Goal: Communication & Community: Answer question/provide support

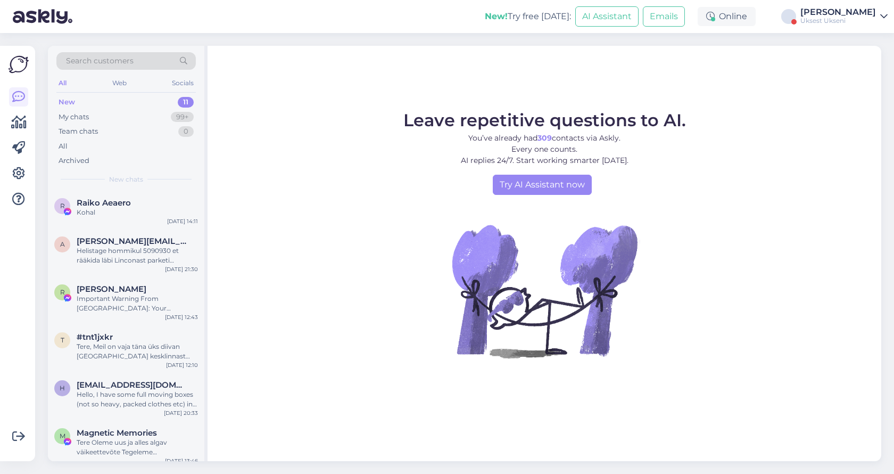
click at [862, 8] on div "[PERSON_NAME]" at bounding box center [839, 12] width 76 height 9
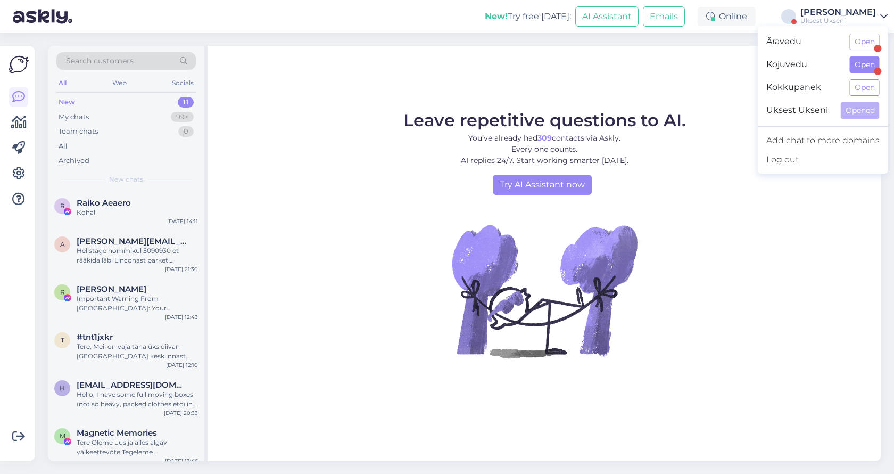
click at [869, 65] on button "Open" at bounding box center [865, 64] width 30 height 17
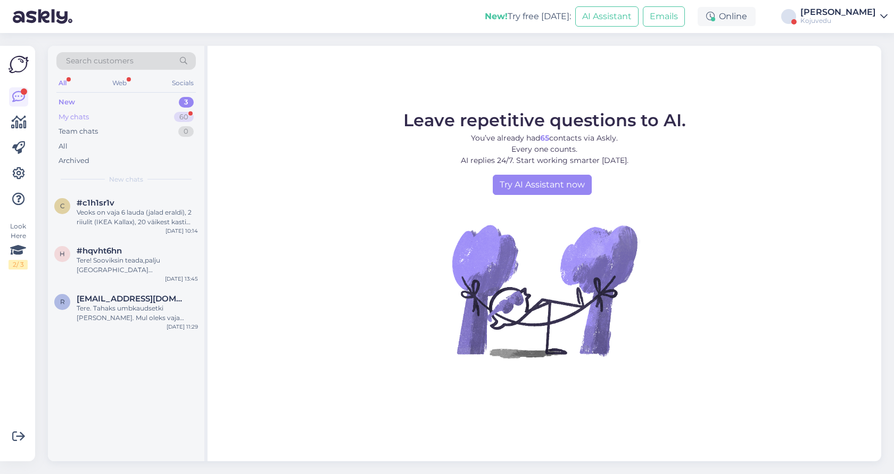
click at [94, 116] on div "My chats 60" at bounding box center [125, 117] width 139 height 15
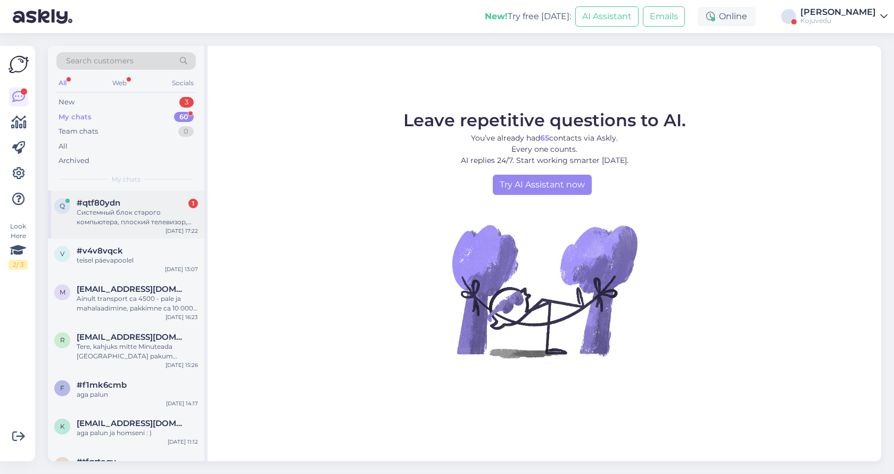
click at [138, 216] on div "Системный блок старого компьютера, плоский телевизор, диагональ не могу сказать…" at bounding box center [137, 217] width 121 height 19
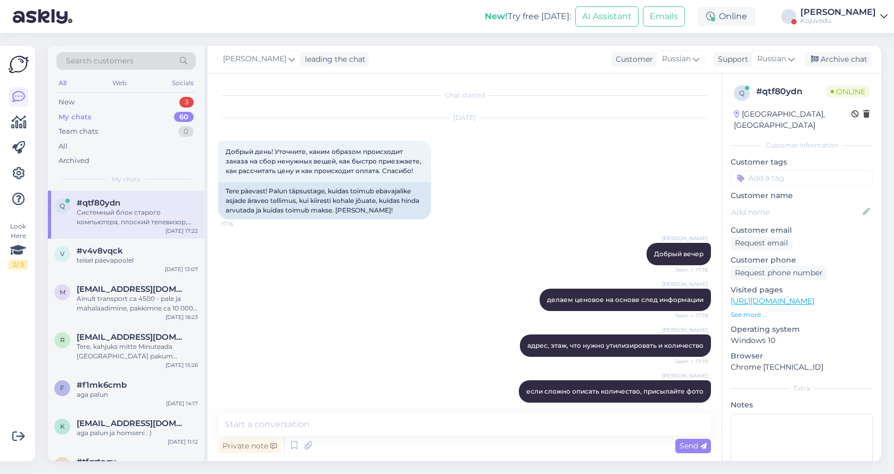
scroll to position [141, 0]
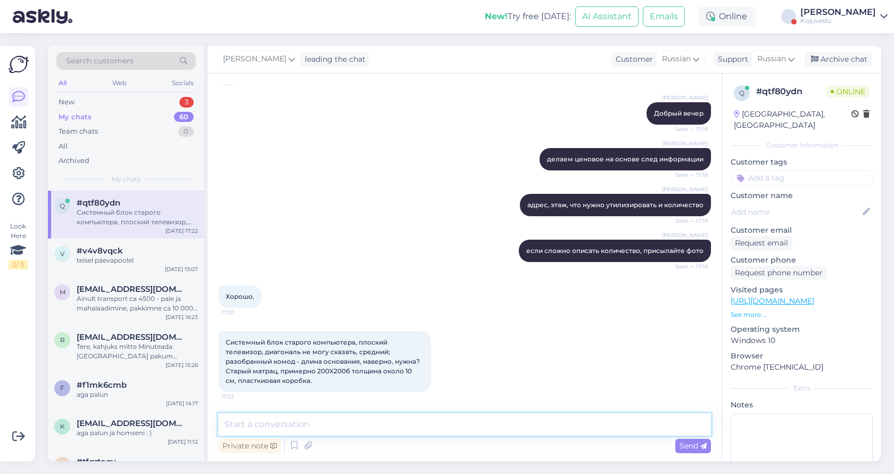
click at [333, 428] on textarea at bounding box center [464, 424] width 493 height 22
type textarea "Ä"
type textarea "[PERSON_NAME]"
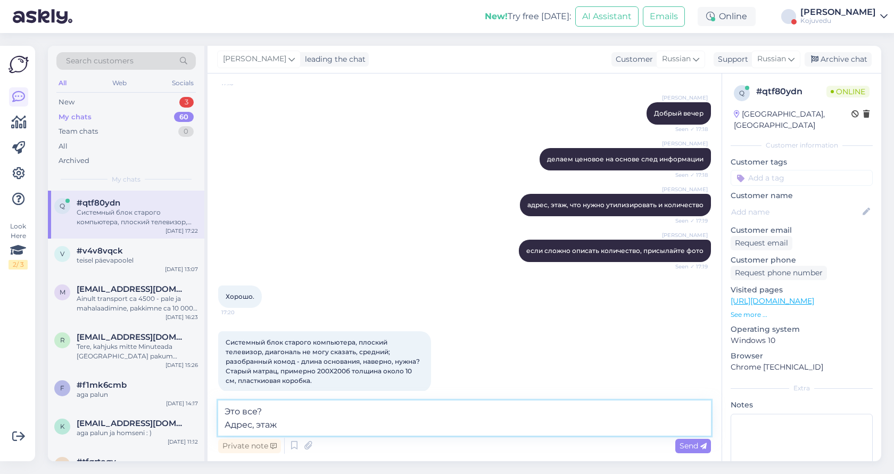
type textarea "Это все? Адрес, этаж?"
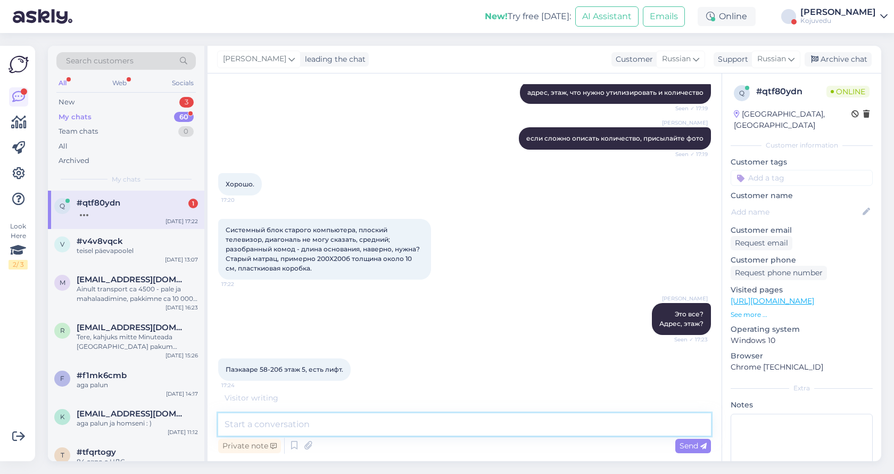
scroll to position [288, 0]
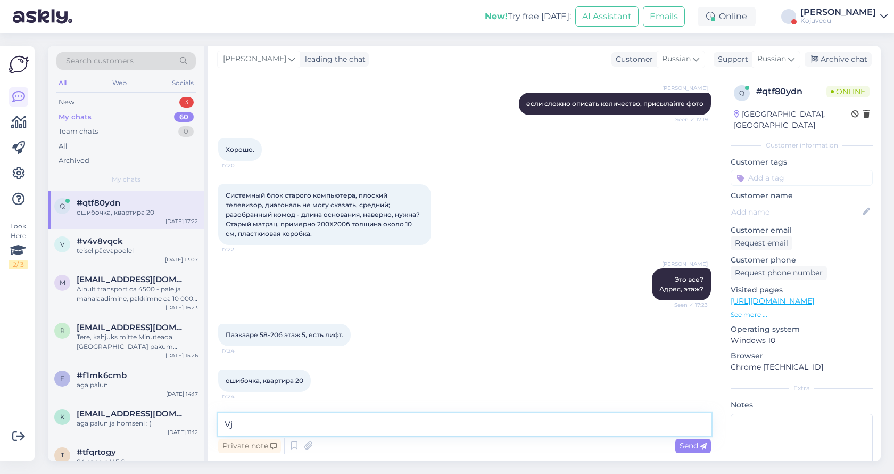
type textarea "V"
type textarea "Момент сейчас скажу цену"
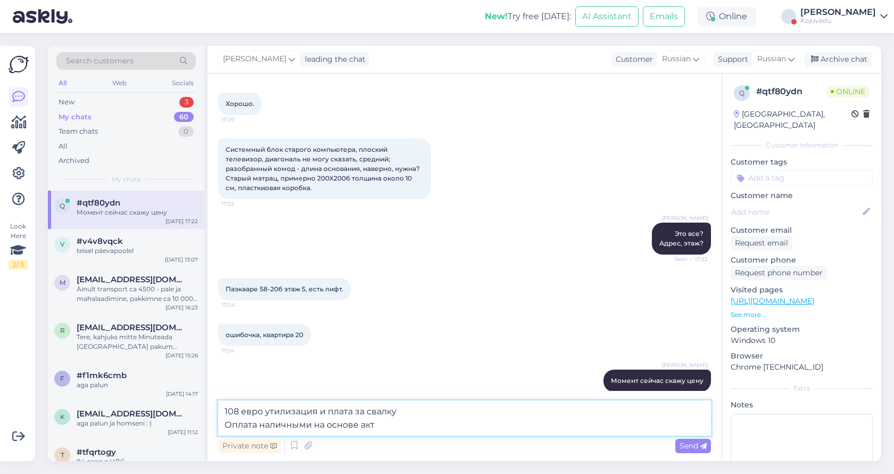
type textarea "108 евро утилизация и плата за свалку Оплата наличными на основе акта"
click at [378, 414] on textarea "108 евро утилизация и плата за свалку Оплата наличными на основе акта" at bounding box center [464, 417] width 493 height 35
click at [408, 412] on textarea "108 евро утилизация и плата за свалку Оплата наличными на основе акта" at bounding box center [464, 417] width 493 height 35
drag, startPoint x: 392, startPoint y: 417, endPoint x: 299, endPoint y: 420, distance: 93.2
click at [299, 420] on textarea "108 евро утилизация и плата за свалку Оплата наличными на основе акта" at bounding box center [464, 417] width 493 height 35
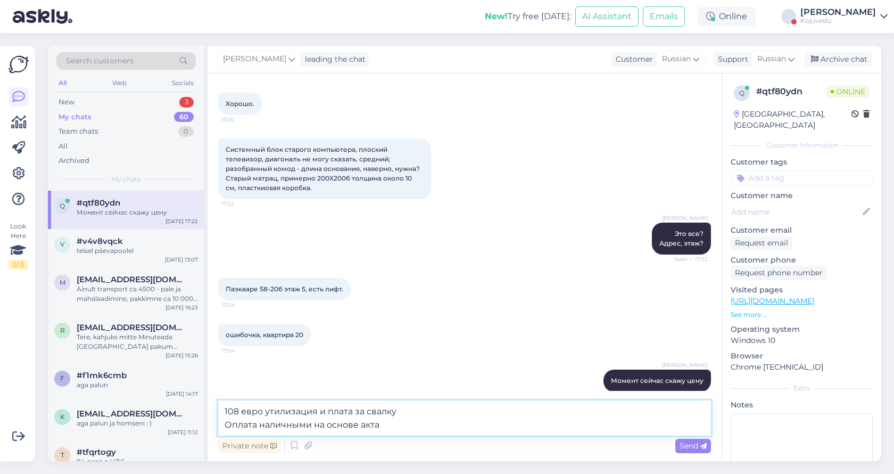
click at [399, 430] on textarea "108 евро утилизация и плата за свалку Оплата наличными на основе акта" at bounding box center [464, 417] width 493 height 35
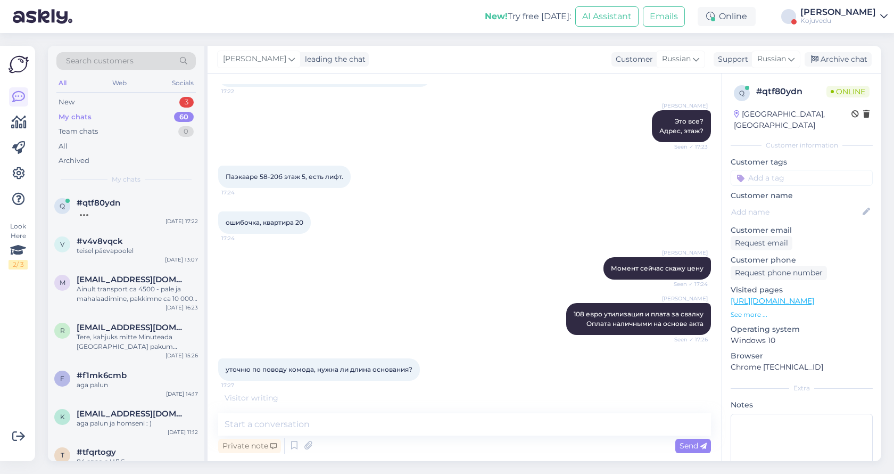
scroll to position [446, 0]
click at [369, 425] on textarea at bounding box center [464, 424] width 493 height 22
type textarea "я"
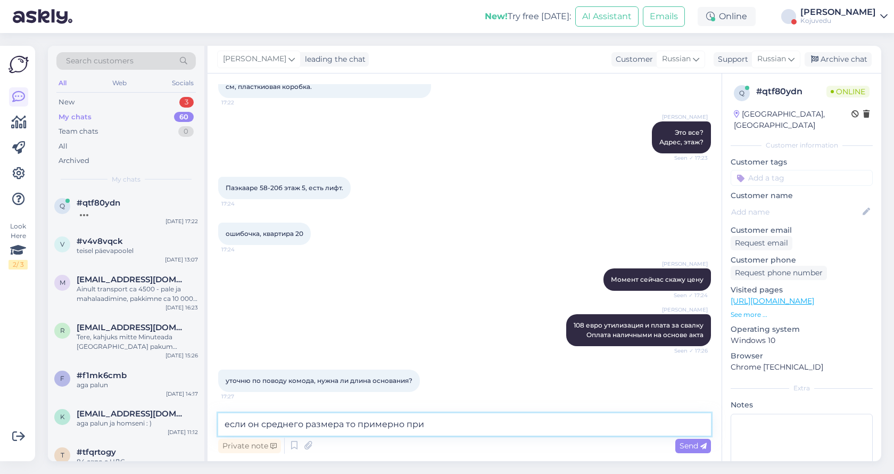
scroll to position [480, 0]
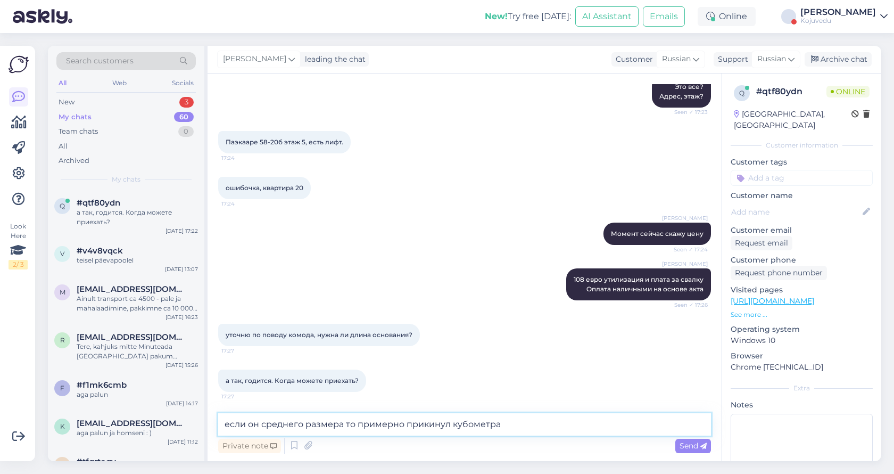
type textarea "если он среднего размера то примерно прикинул кубометраж"
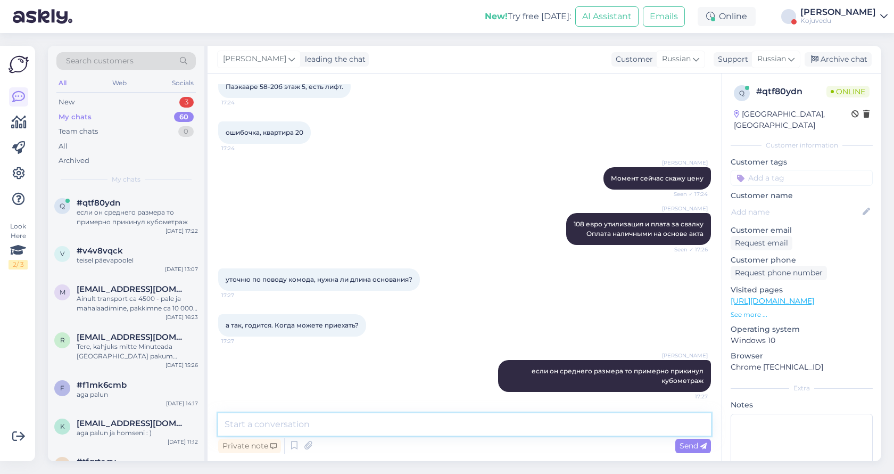
click at [335, 425] on textarea at bounding box center [464, 424] width 493 height 22
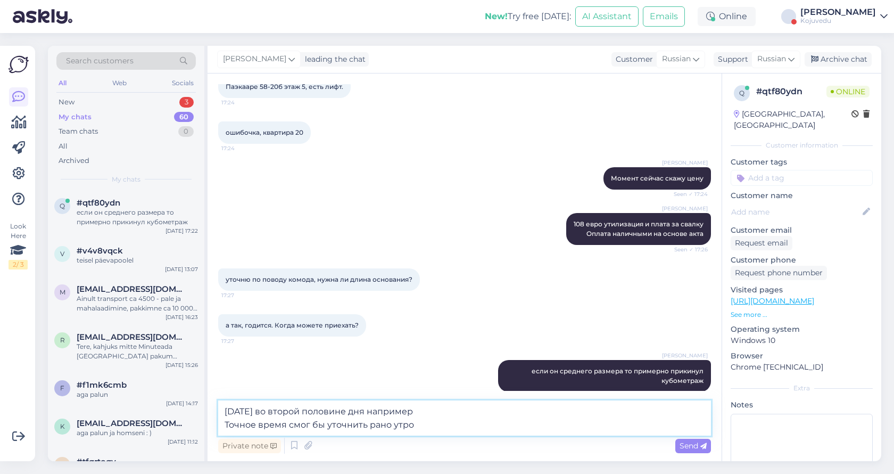
type textarea "[DATE] во второй половине дня например Точное время смог бы уточнить рано утром"
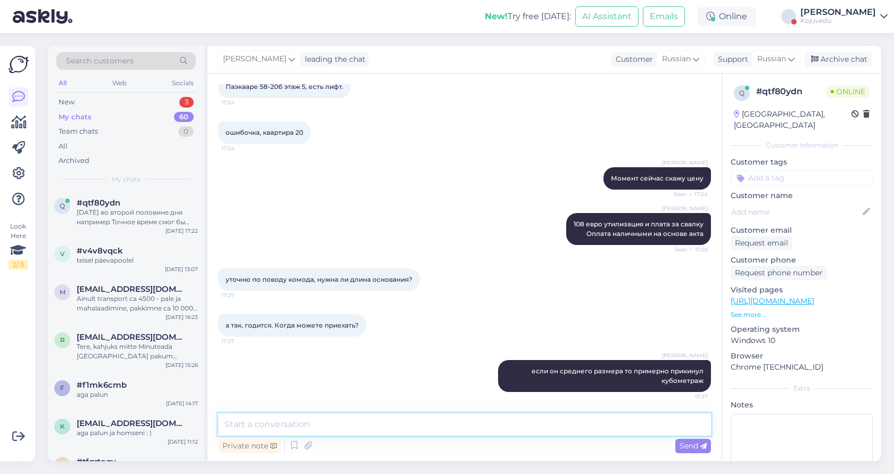
scroll to position [591, 0]
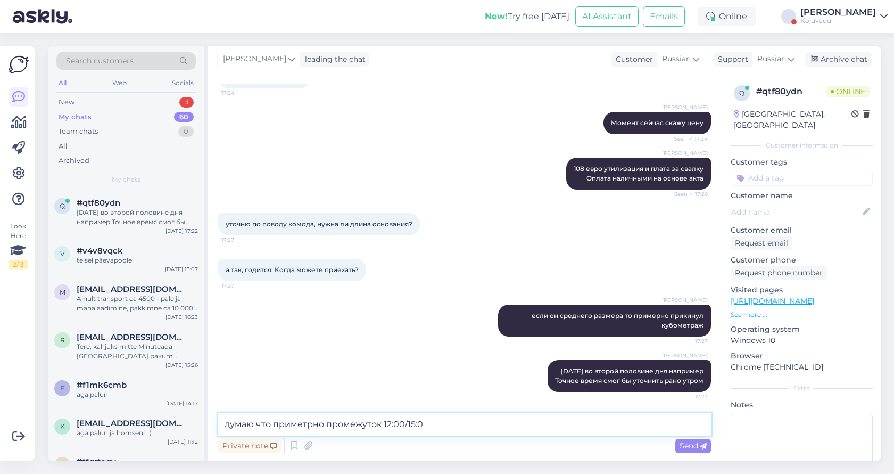
type textarea "думаю что приметрно промежуток 12:00/15:00"
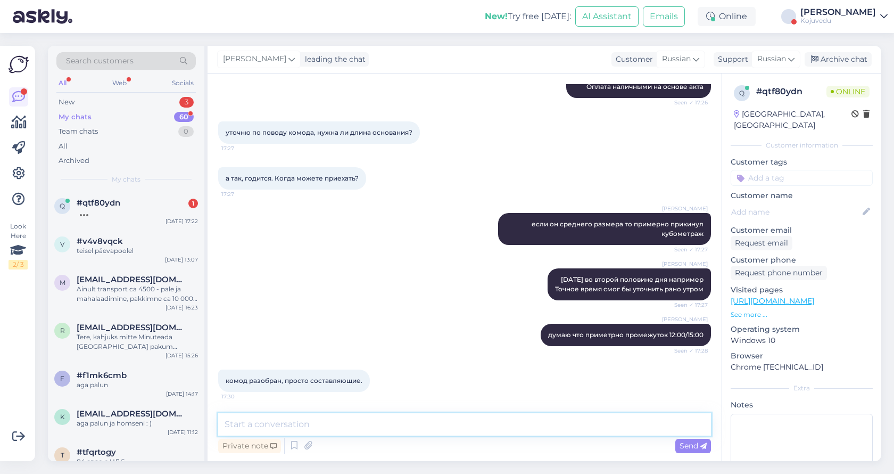
scroll to position [738, 0]
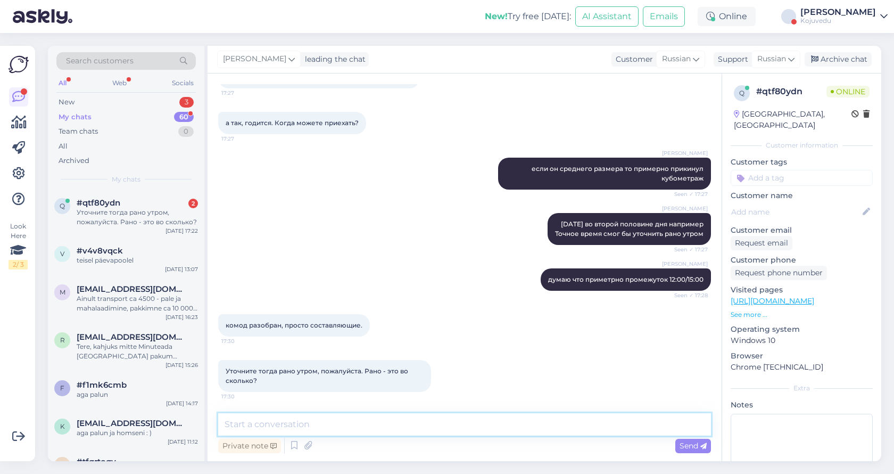
click at [258, 428] on textarea at bounding box center [464, 424] width 493 height 22
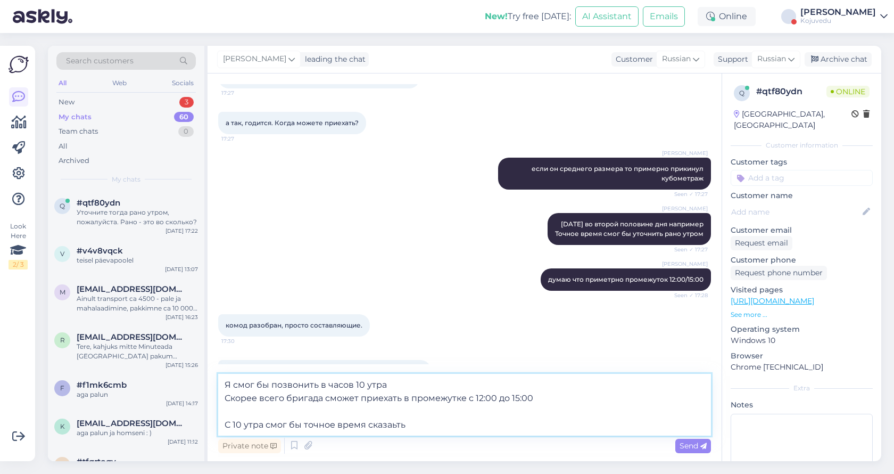
click at [386, 423] on textarea "Я смог бы позвонить в часов 10 утра Скорее всего бригада сможет приехать в пром…" at bounding box center [464, 405] width 493 height 62
type textarea "Я смог бы позвонить в часов 10 утра Скорее всего бригада сможет приехать в пром…"
click at [688, 446] on span "Send" at bounding box center [693, 446] width 27 height 10
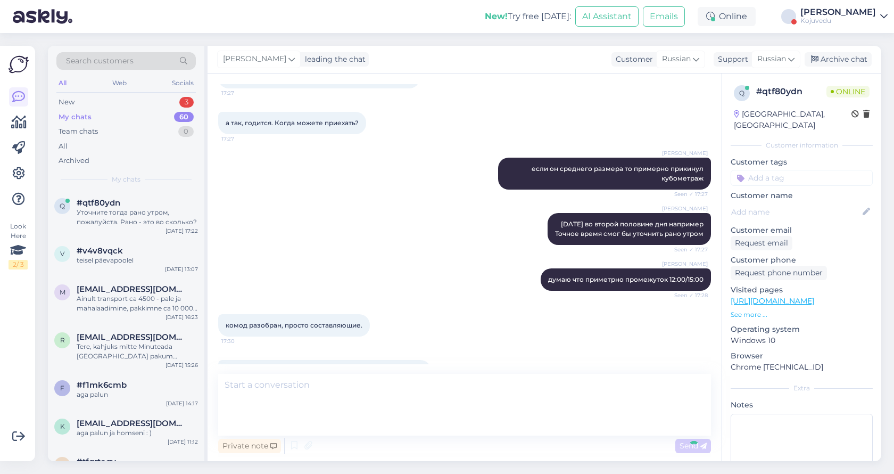
scroll to position [822, 0]
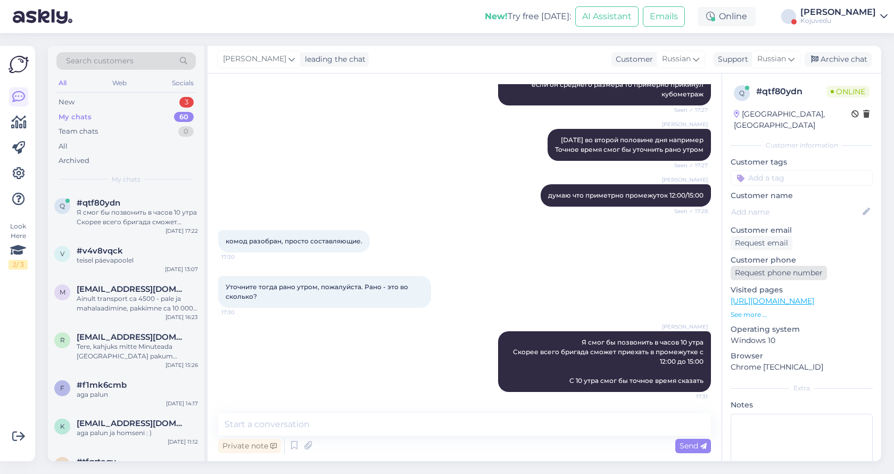
click at [762, 266] on div "Request phone number" at bounding box center [779, 273] width 96 height 14
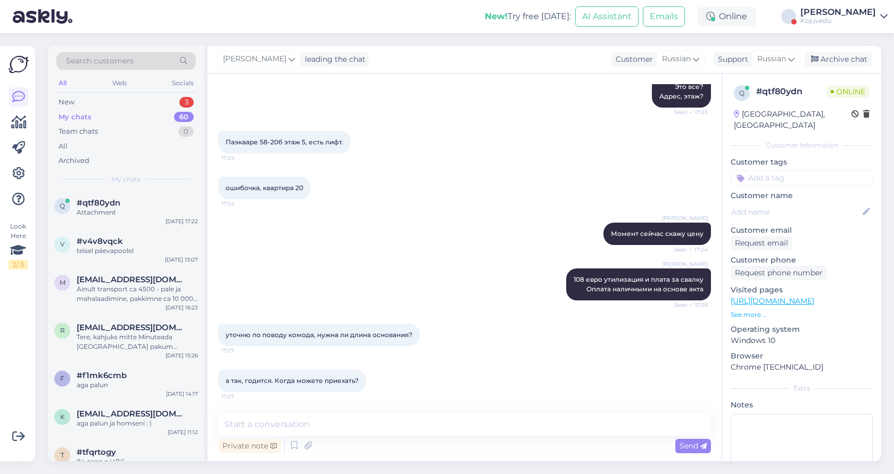
scroll to position [480, 0]
drag, startPoint x: 282, startPoint y: 141, endPoint x: 252, endPoint y: 142, distance: 29.3
click at [252, 142] on span "Паэкааре 58-20б этаж 5, есть лифт." at bounding box center [285, 142] width 118 height 8
click at [270, 143] on span "Паэкааре 58-20б этаж 5, есть лифт." at bounding box center [285, 142] width 118 height 8
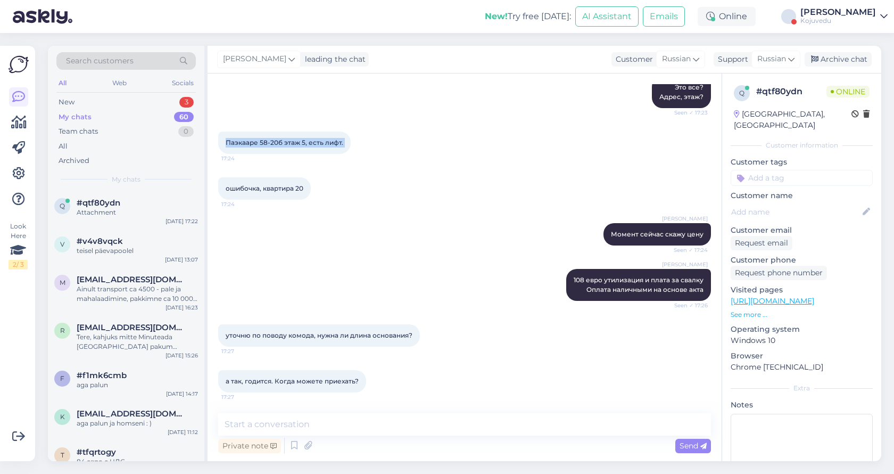
click at [270, 143] on span "Паэкааре 58-20б этаж 5, есть лифт." at bounding box center [285, 142] width 118 height 8
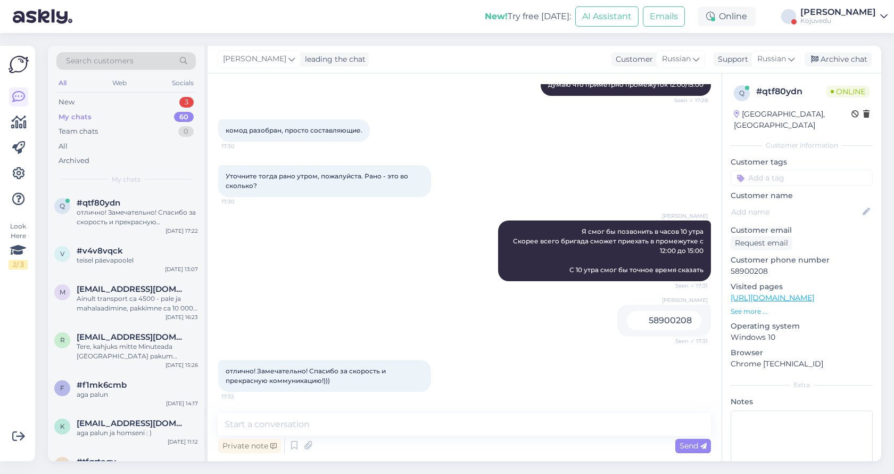
scroll to position [933, 0]
click at [344, 430] on textarea at bounding box center [464, 424] width 493 height 22
type textarea "G"
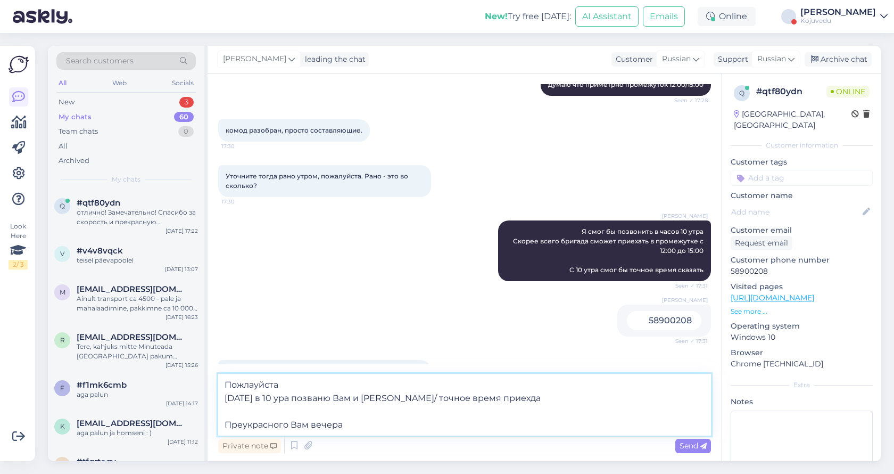
click at [255, 390] on textarea "Пожлауйста [DATE] в 10 ура позваню Вам и [PERSON_NAME]/ точное время приехда Пр…" at bounding box center [464, 405] width 493 height 62
click at [252, 385] on textarea "Пожлауйста [DATE] в 10 ура позваню Вам и [PERSON_NAME]/ точное время приехда Пр…" at bounding box center [464, 405] width 493 height 62
click at [240, 426] on textarea "Пожлауйста [DATE] в 10 ура позваню Вам и [PERSON_NAME]/ точное время приехда Пр…" at bounding box center [464, 405] width 493 height 62
click at [249, 385] on textarea "Пожлауйста [DATE] в 10 ура позваню Вам и [PERSON_NAME]/ точное время приехда Пр…" at bounding box center [464, 405] width 493 height 62
click at [385, 398] on textarea "Пожауйста [DATE] в 10 ура позвоню Вам и уточн/ точное время приехда Преукрасног…" at bounding box center [464, 405] width 493 height 62
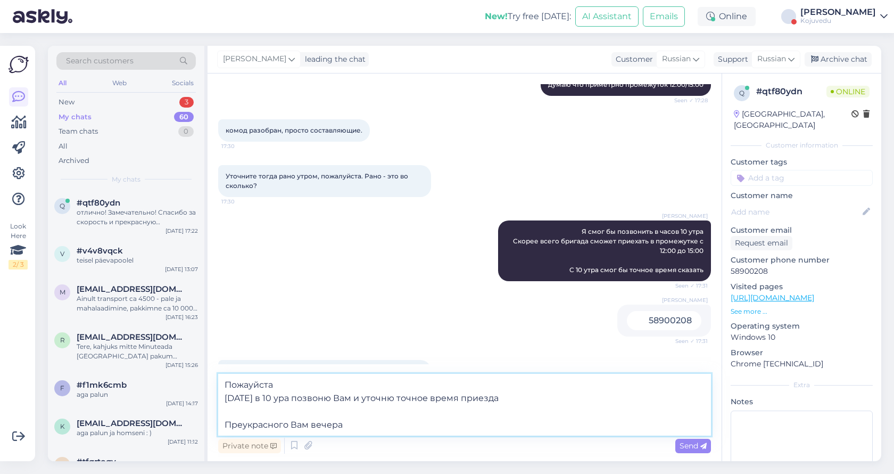
click at [248, 379] on textarea "Пожауйста [DATE] в 10 ура позвоню Вам и уточню точное время приезда Преукрасног…" at bounding box center [464, 405] width 493 height 62
click at [247, 428] on textarea "Пожалуйста [DATE] в 10 ура позвоню Вам и уточню точное время приезда Преукрасно…" at bounding box center [464, 405] width 493 height 62
click at [331, 422] on textarea "Пожалуйста [DATE] в 10 ура позвоню Вам и уточню точное время приезда Прекрасног…" at bounding box center [464, 405] width 493 height 62
click at [364, 416] on textarea "Пожалуйста [DATE] в 10 ура позвоню Вам и уточню точное время приезда Прекрасног…" at bounding box center [464, 405] width 493 height 62
drag, startPoint x: 364, startPoint y: 416, endPoint x: 413, endPoint y: 404, distance: 50.1
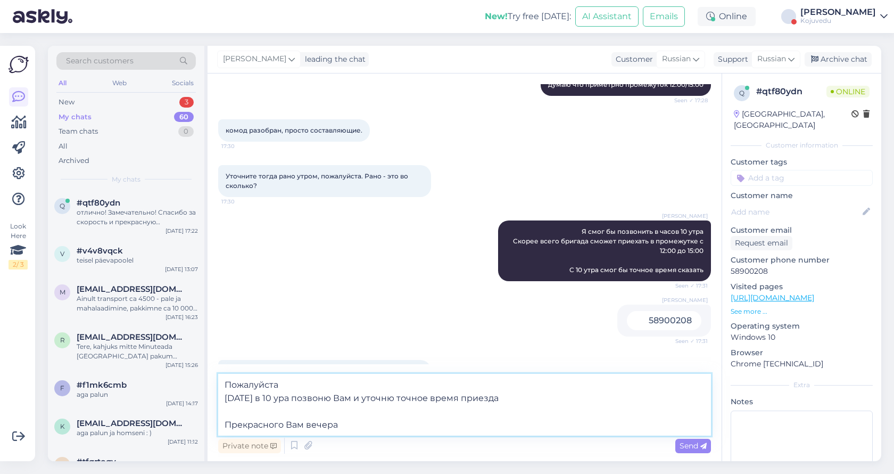
click at [413, 404] on textarea "Пожалуйста [DATE] в 10 ура позвоню Вам и уточню точное время приезда Прекрасног…" at bounding box center [464, 405] width 493 height 62
type textarea "Пожалуйста [DATE] в 10 ура позвоню Вам и уточню точное время приезда Прекрасног…"
click at [696, 445] on span "Send" at bounding box center [693, 446] width 27 height 10
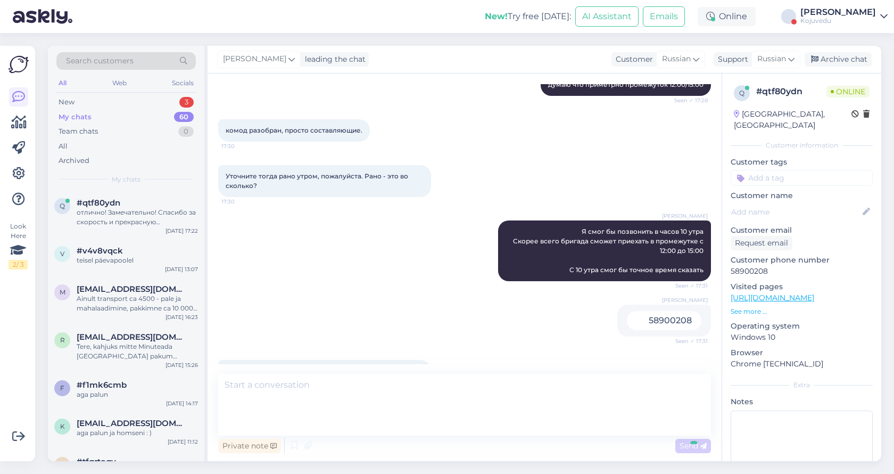
scroll to position [1017, 0]
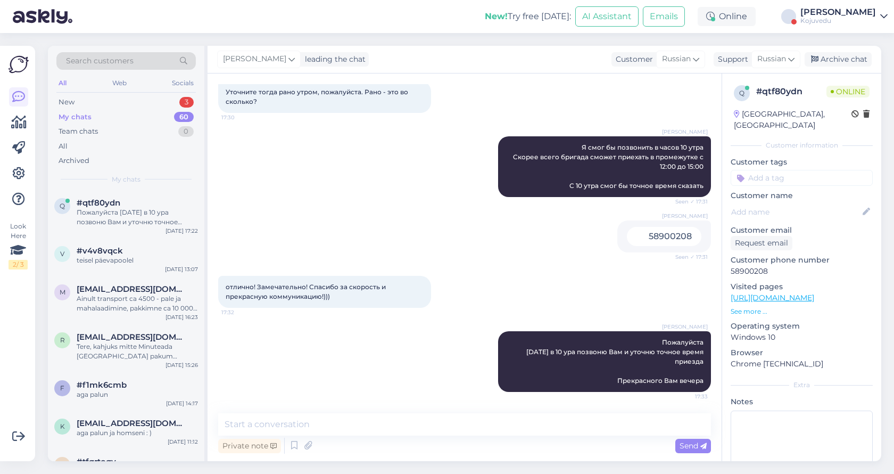
click at [661, 236] on div "58900208" at bounding box center [664, 236] width 75 height 19
copy div "58900208"
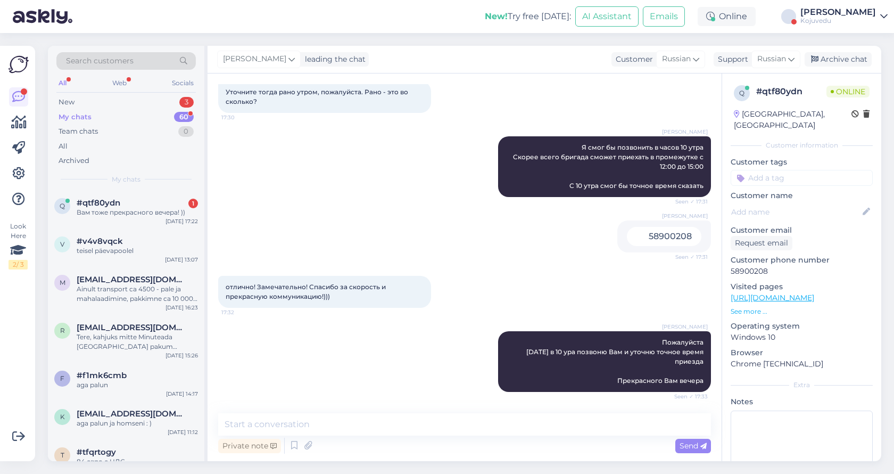
scroll to position [1063, 0]
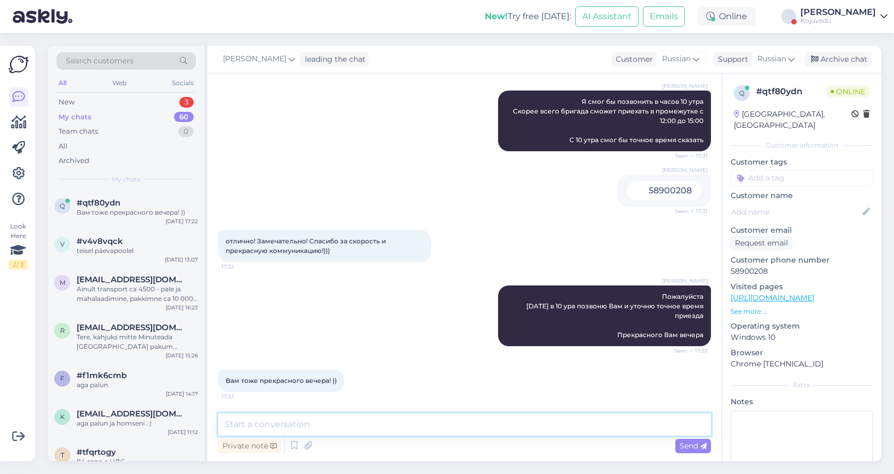
click at [374, 425] on textarea at bounding box center [464, 424] width 493 height 22
type textarea "Спасибо"
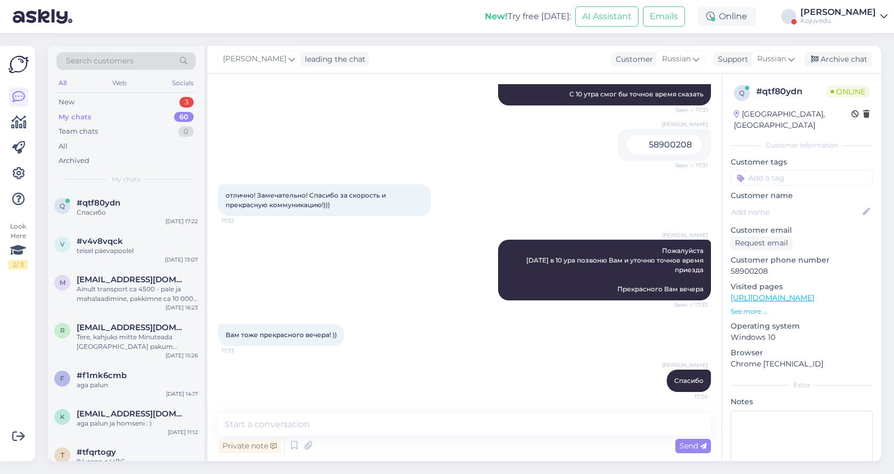
click at [171, 1] on div "New! Try free [DATE]: AI Assistant Emails Online [PERSON_NAME][GEOGRAPHIC_DATA]" at bounding box center [447, 16] width 894 height 33
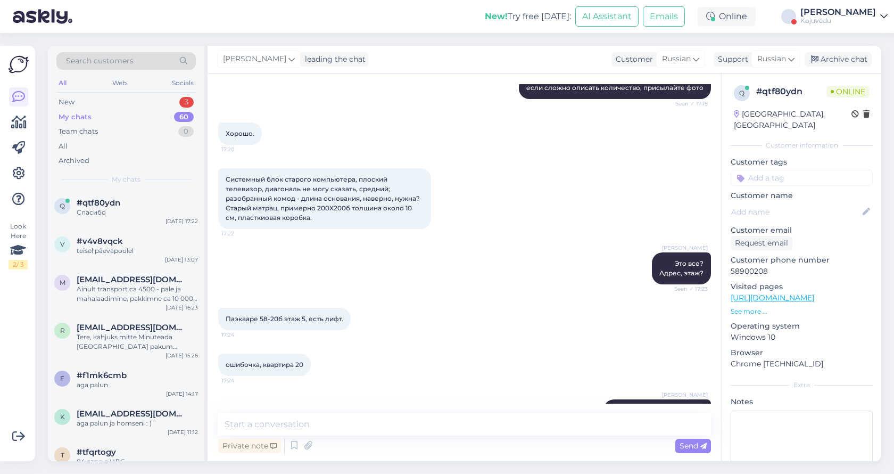
scroll to position [303, 0]
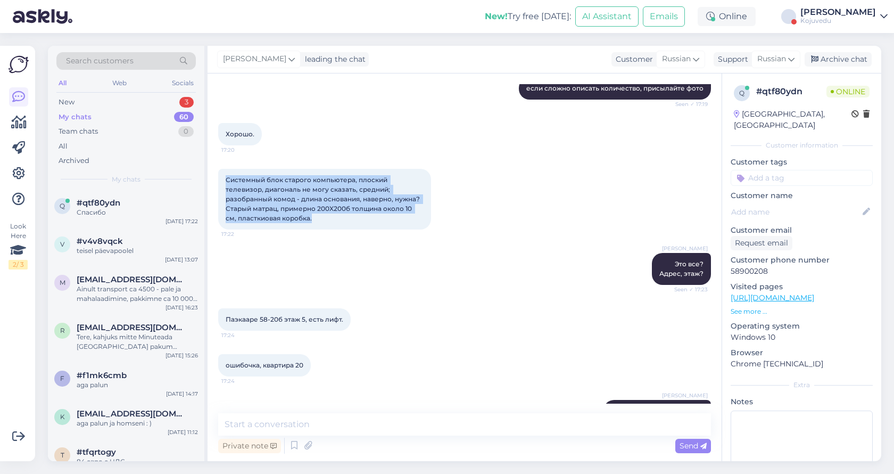
drag, startPoint x: 302, startPoint y: 220, endPoint x: 223, endPoint y: 181, distance: 87.9
click at [223, 181] on div "Системный блок старого компьютера, плоский телевизор, диагональ не могу сказать…" at bounding box center [324, 199] width 213 height 61
copy span "Системный блок старого компьютера, плоский телевизор, диагональ не могу сказать…"
